Goal: Information Seeking & Learning: Learn about a topic

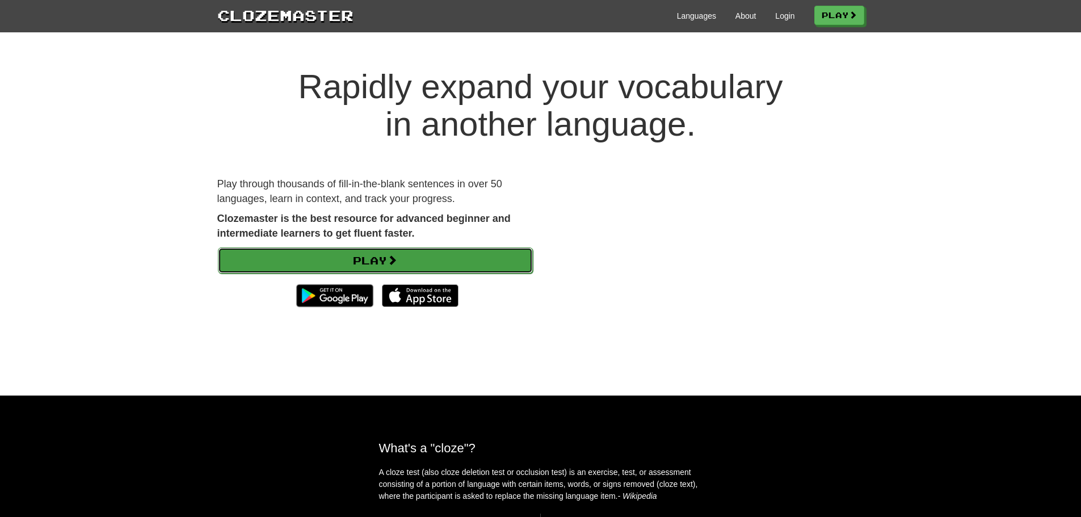
click at [346, 255] on link "Play" at bounding box center [375, 261] width 315 height 26
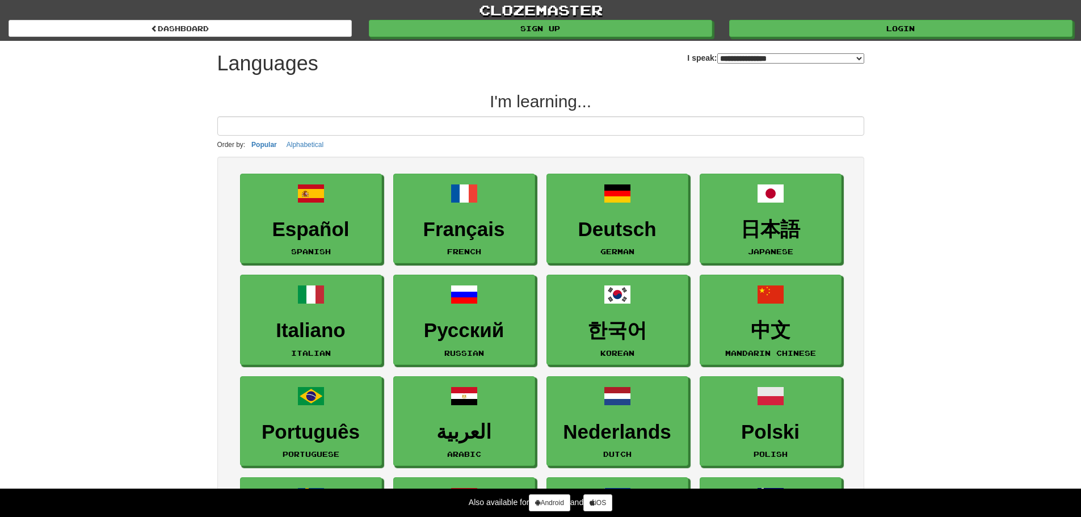
select select "*******"
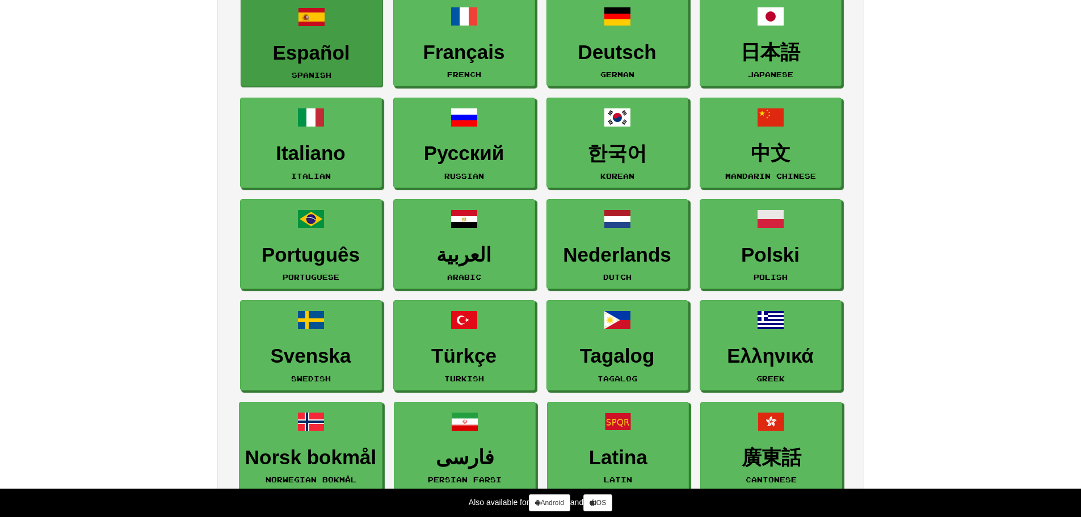
scroll to position [178, 0]
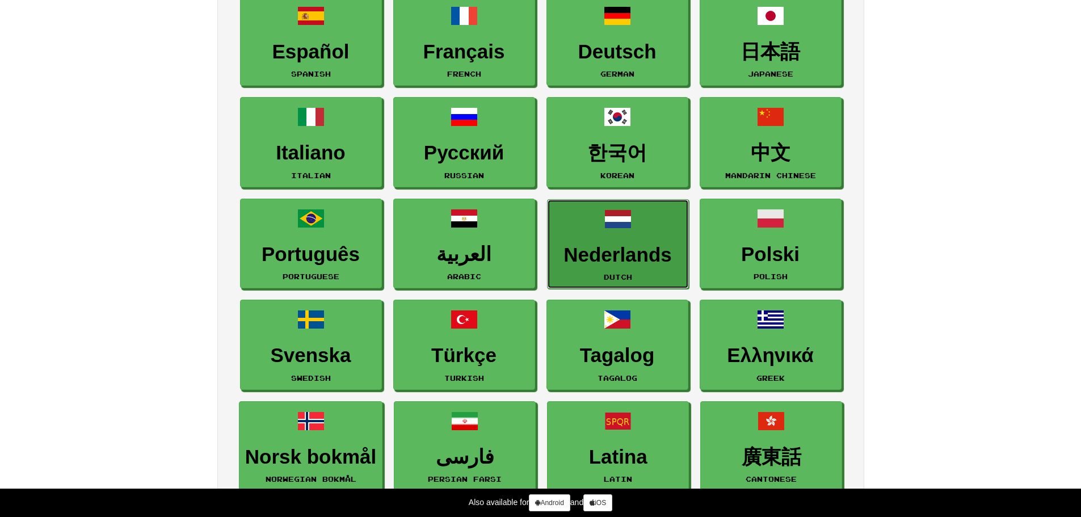
click at [582, 246] on h3 "Nederlands" at bounding box center [617, 255] width 129 height 22
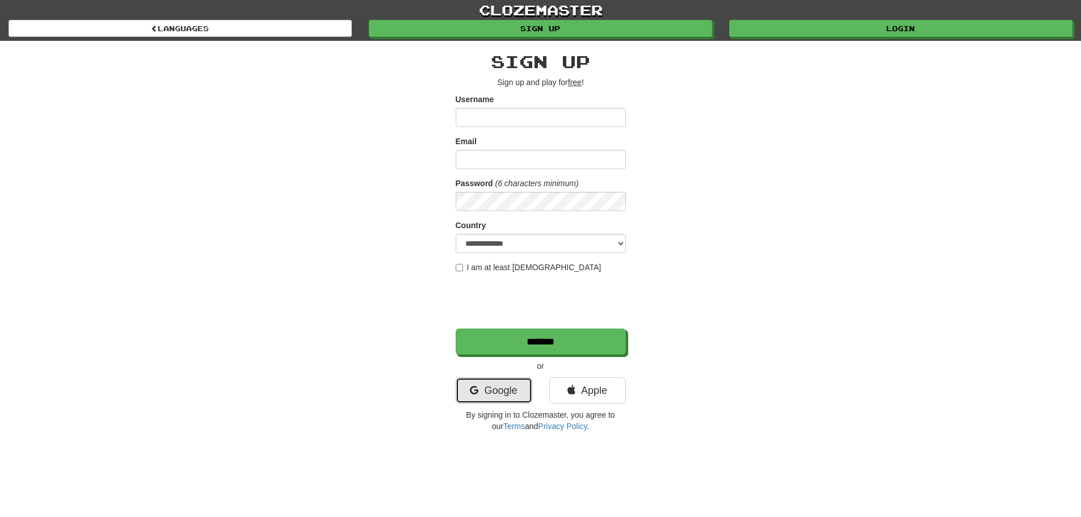
click at [506, 400] on link "Google" at bounding box center [494, 391] width 77 height 26
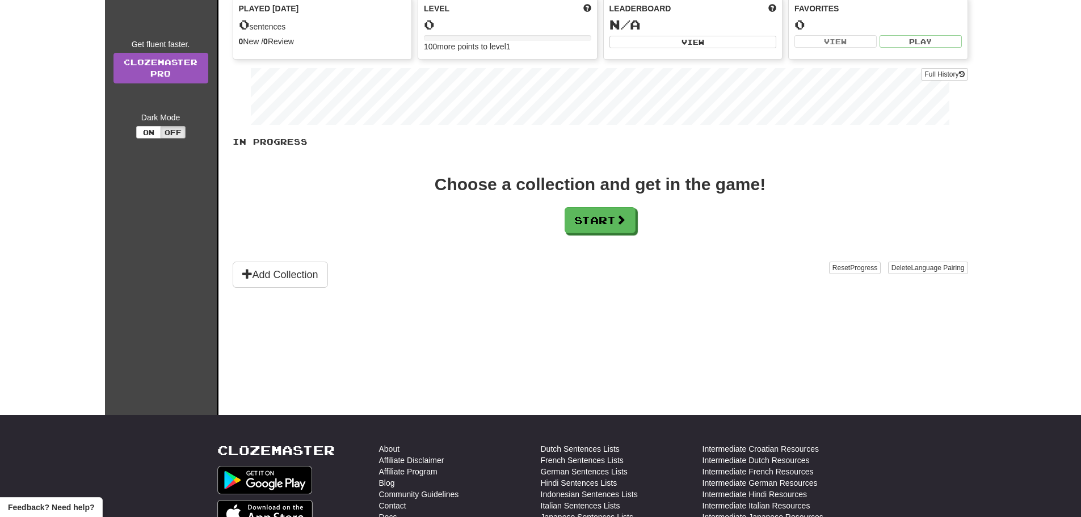
scroll to position [133, 0]
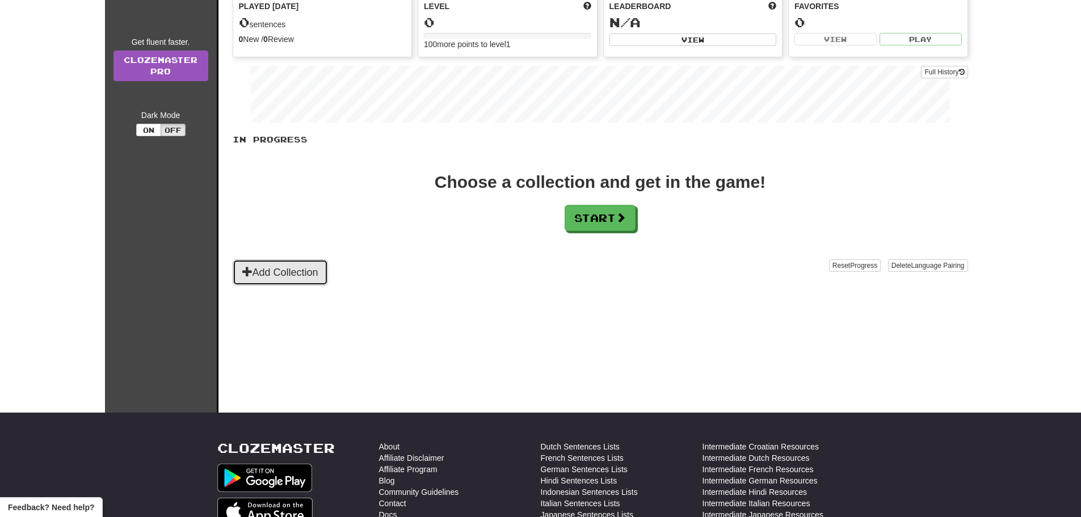
click at [320, 266] on button "Add Collection" at bounding box center [280, 272] width 95 height 26
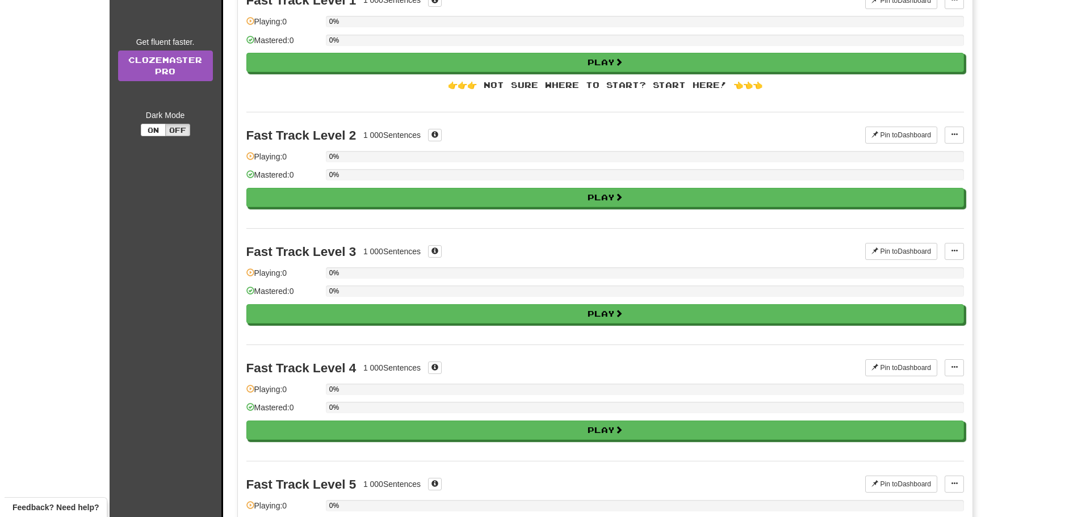
scroll to position [0, 0]
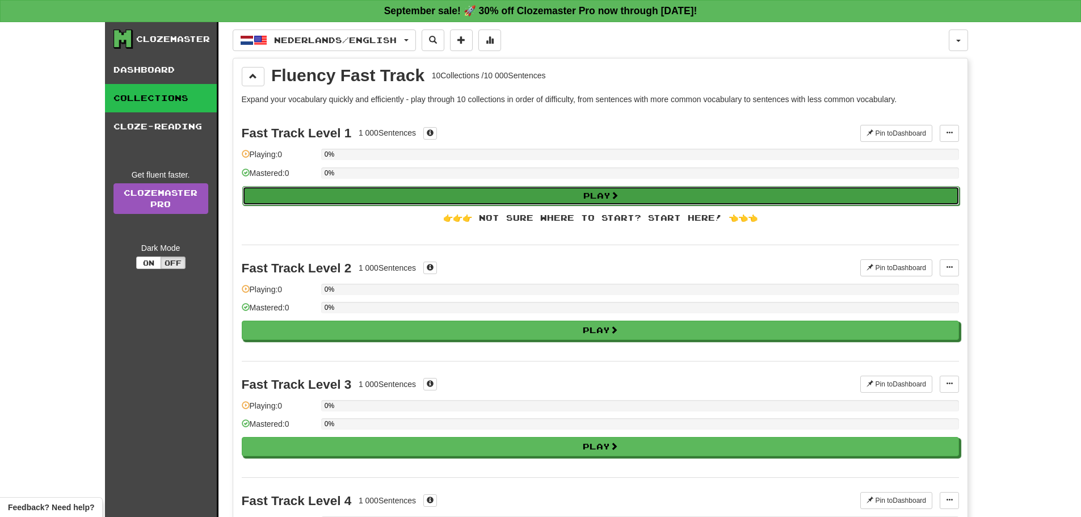
click at [402, 195] on button "Play" at bounding box center [601, 195] width 718 height 19
select select "**"
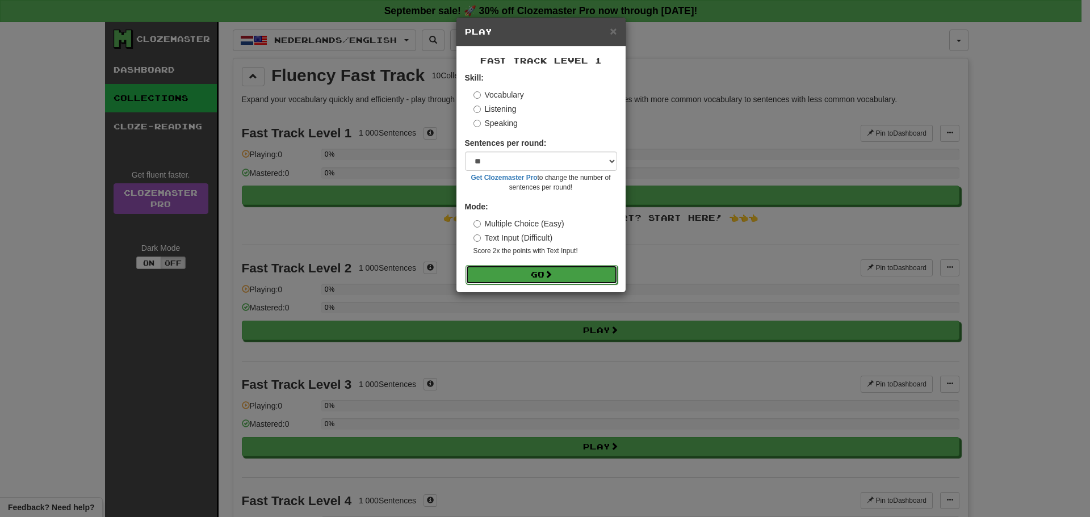
click at [533, 270] on button "Go" at bounding box center [542, 274] width 152 height 19
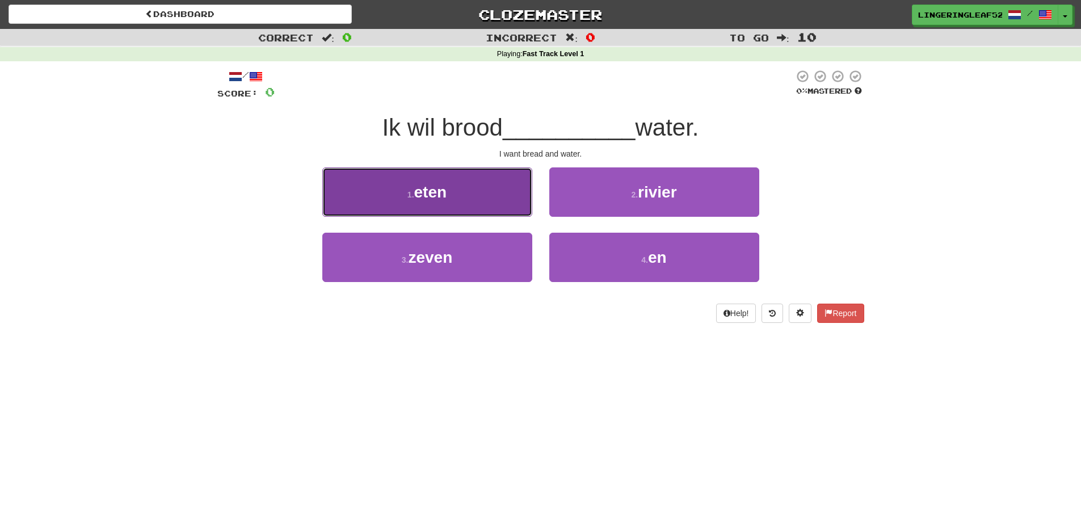
click at [501, 198] on button "1 . eten" at bounding box center [427, 191] width 210 height 49
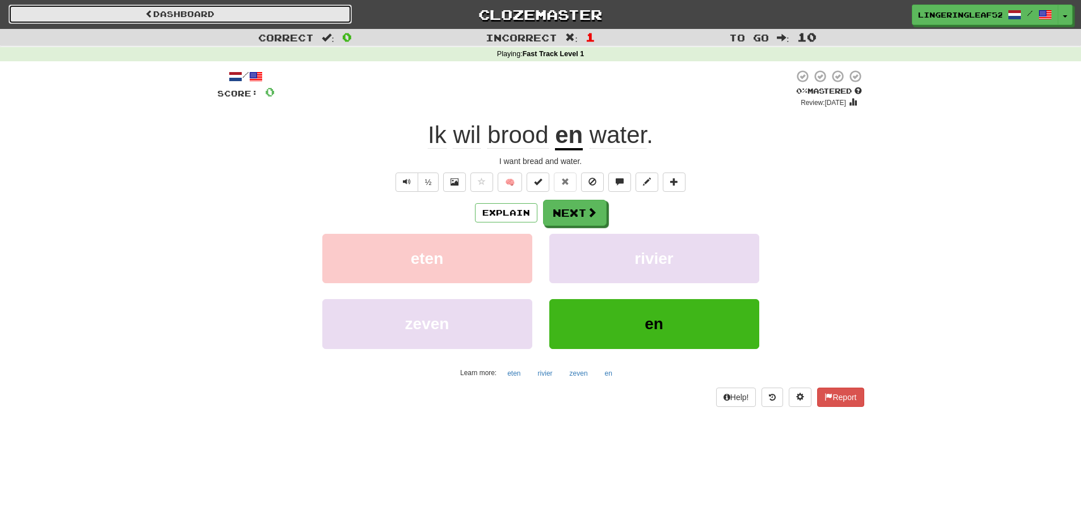
click at [227, 10] on link "Dashboard" at bounding box center [180, 14] width 343 height 19
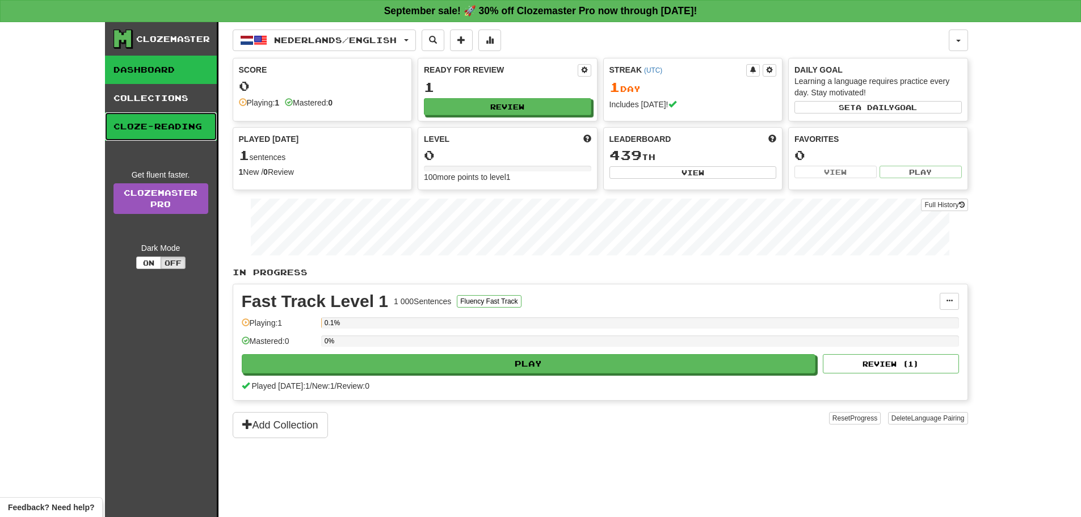
click at [173, 124] on link "Cloze-Reading" at bounding box center [161, 126] width 112 height 28
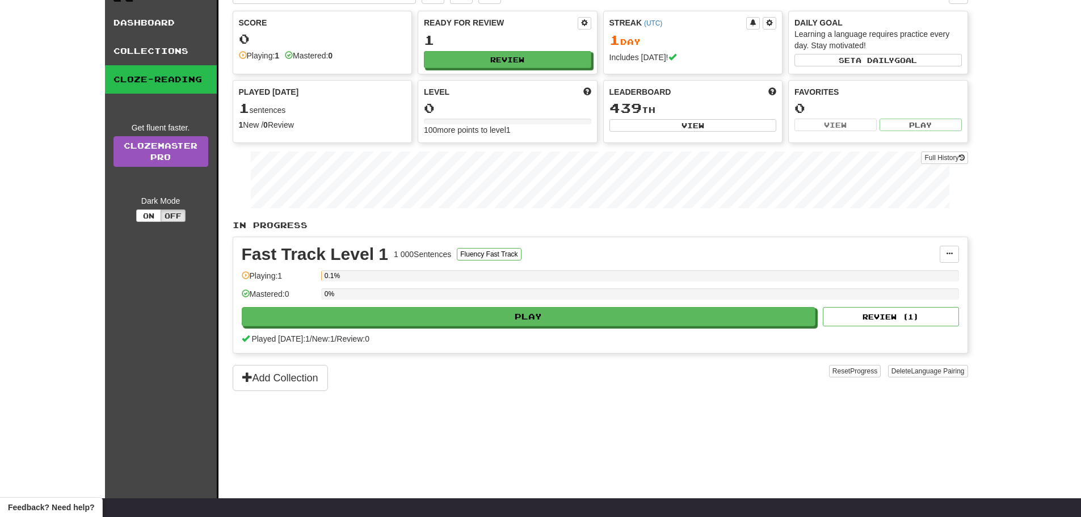
scroll to position [53, 0]
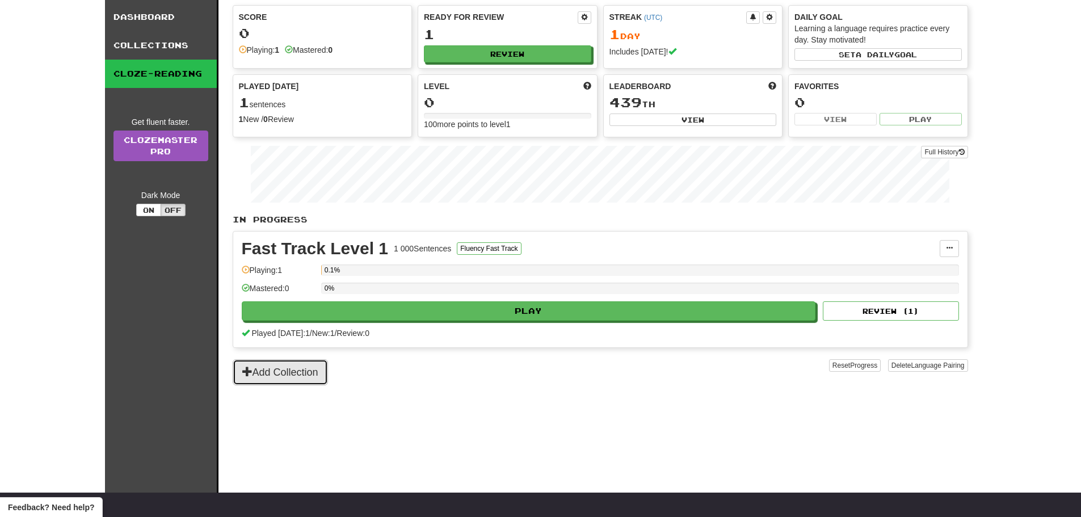
click at [317, 370] on button "Add Collection" at bounding box center [280, 372] width 95 height 26
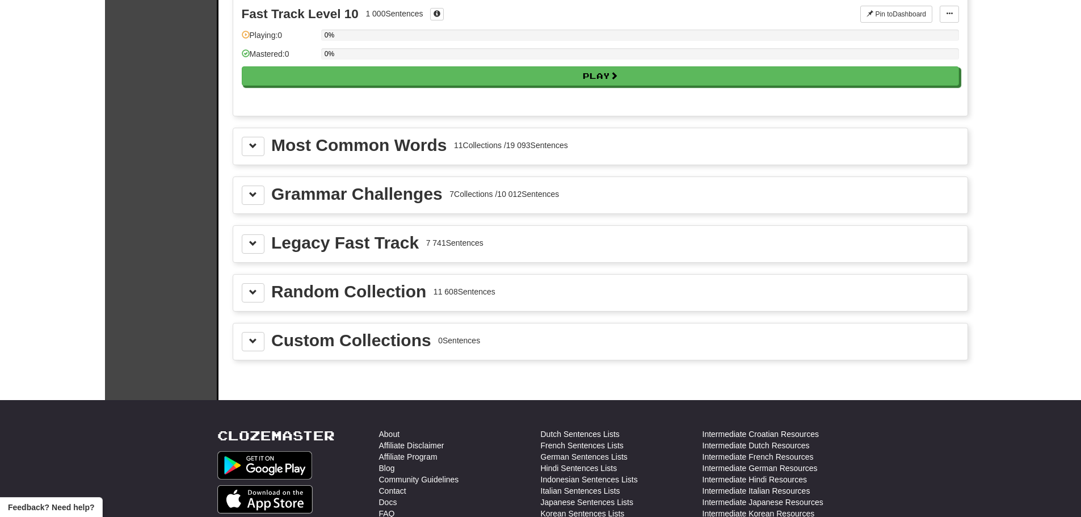
scroll to position [1177, 0]
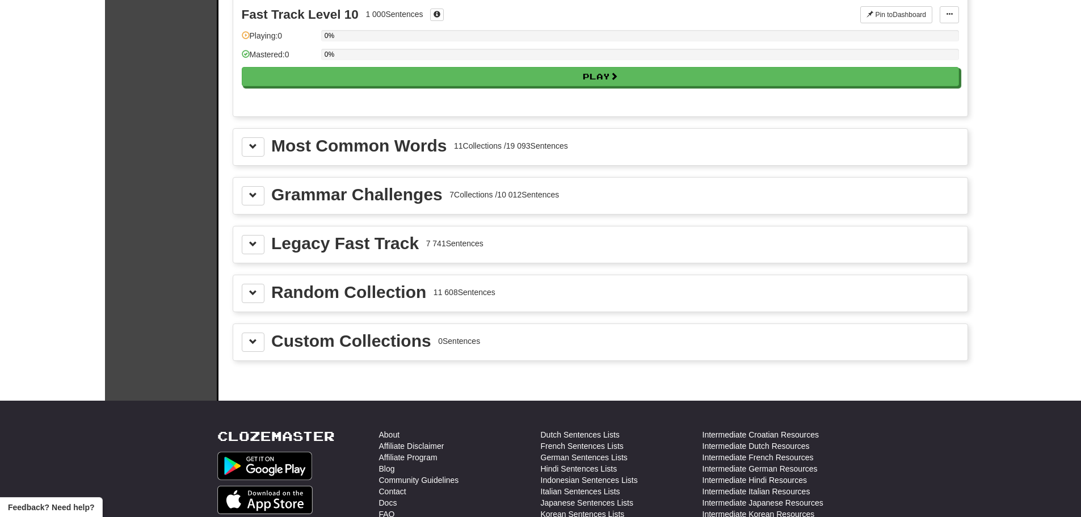
click at [417, 197] on div "Grammar Challenges" at bounding box center [356, 194] width 171 height 17
click at [260, 195] on button at bounding box center [253, 195] width 23 height 19
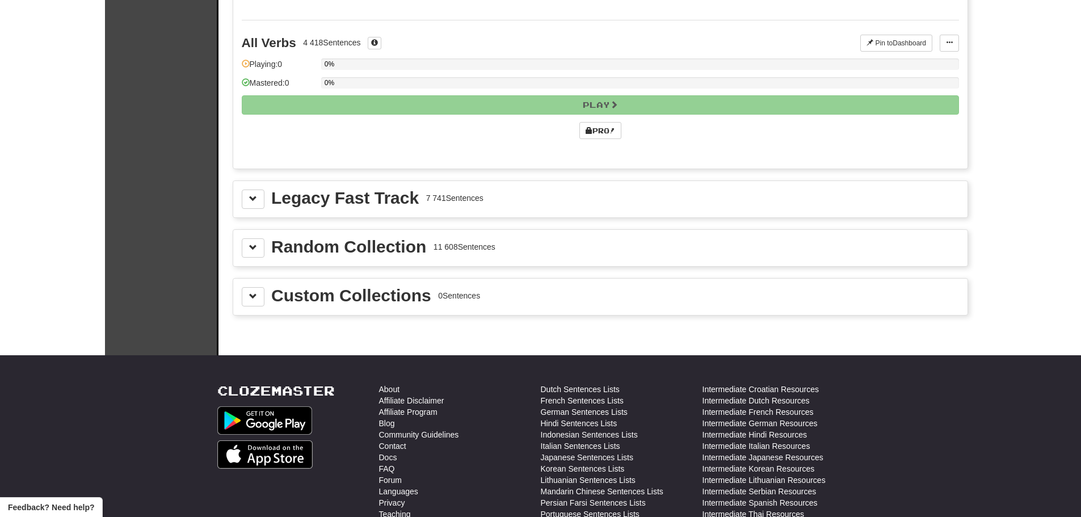
scroll to position [2189, 0]
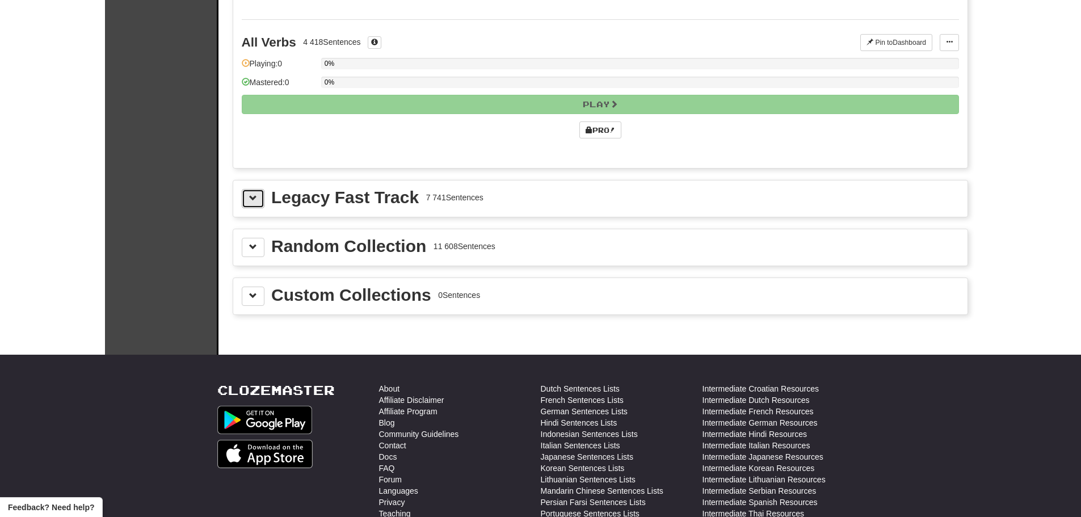
click at [260, 196] on button at bounding box center [253, 198] width 23 height 19
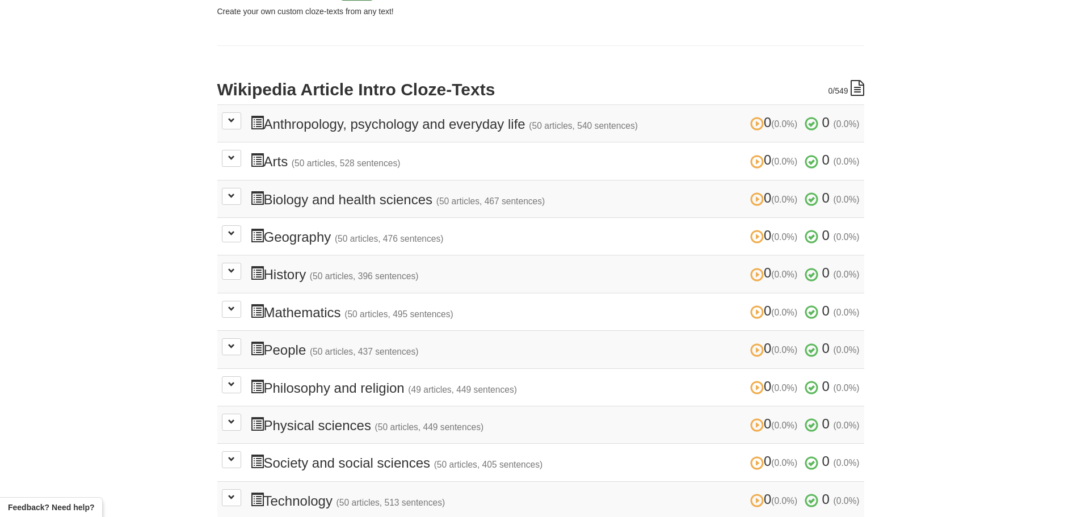
scroll to position [217, 0]
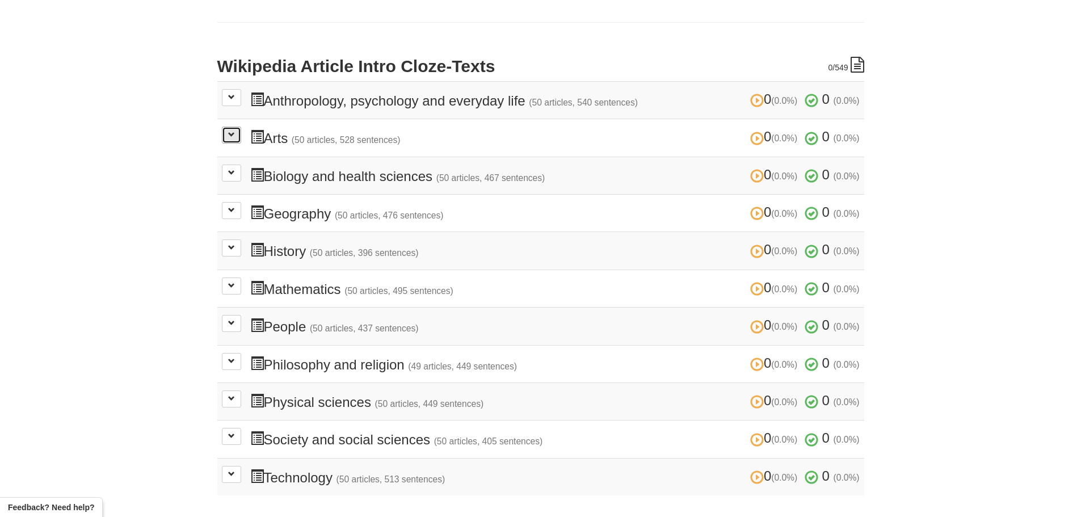
click at [240, 133] on button at bounding box center [231, 135] width 19 height 17
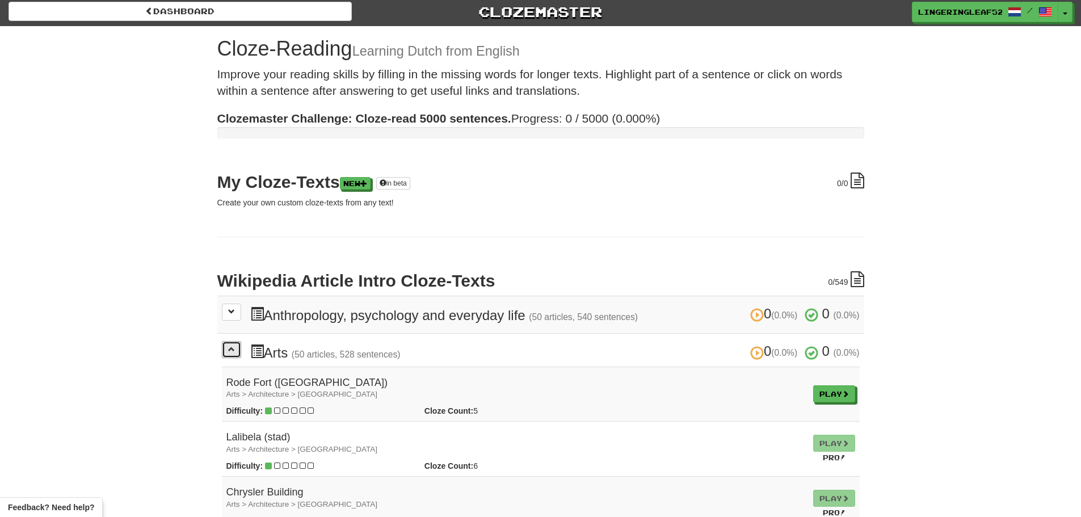
scroll to position [0, 0]
